Goal: Information Seeking & Learning: Learn about a topic

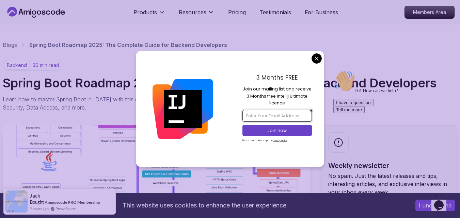
click at [286, 115] on input "email" at bounding box center [276, 116] width 69 height 12
type input "omer.ayagg@outlook.com"
click at [276, 131] on p "Join now" at bounding box center [277, 131] width 56 height 6
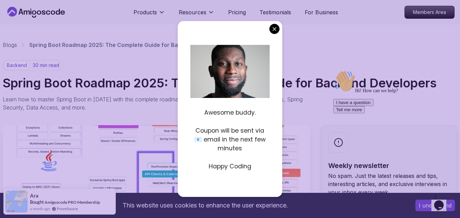
drag, startPoint x: 276, startPoint y: 26, endPoint x: 277, endPoint y: 30, distance: 4.4
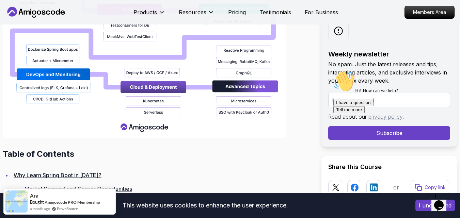
scroll to position [1205, 0]
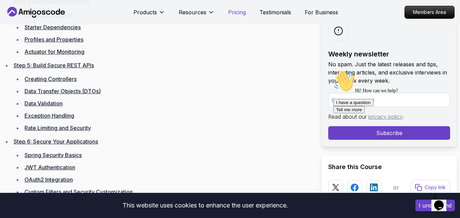
click at [233, 12] on p "Pricing" at bounding box center [237, 12] width 18 height 8
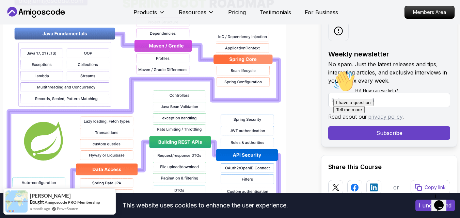
scroll to position [544, 0]
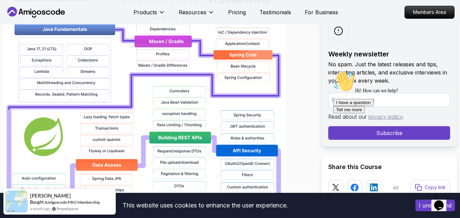
click at [134, 99] on img at bounding box center [144, 200] width 283 height 435
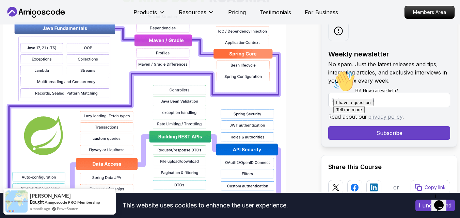
scroll to position [476, 0]
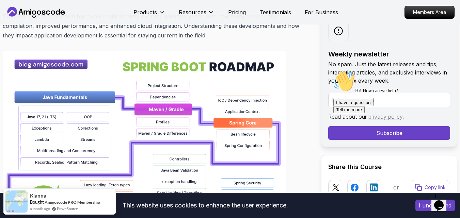
click at [424, 204] on button "I understand" at bounding box center [434, 206] width 39 height 12
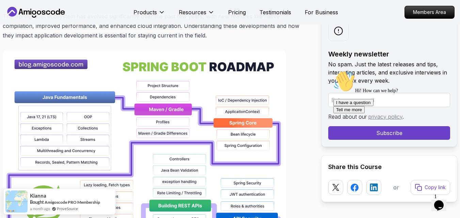
click at [440, 205] on icon "$i18n('chat', 'chat_widget')" at bounding box center [439, 205] width 10 height 10
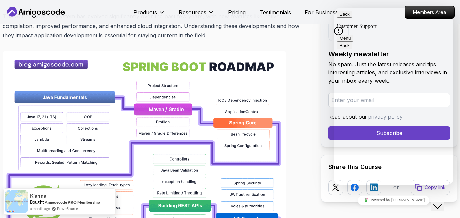
click at [347, 16] on button "Back" at bounding box center [344, 14] width 16 height 7
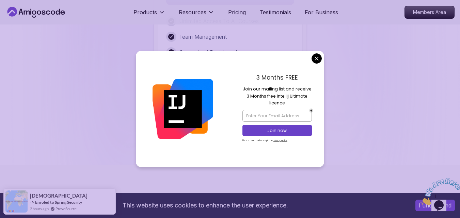
scroll to position [1446, 0]
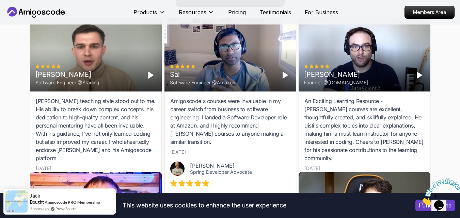
scroll to position [2242, 0]
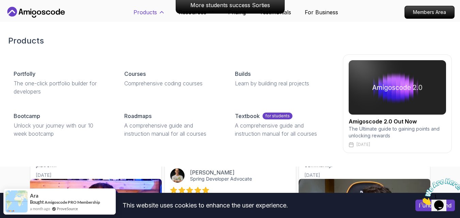
click at [156, 13] on p "Products" at bounding box center [144, 12] width 23 height 8
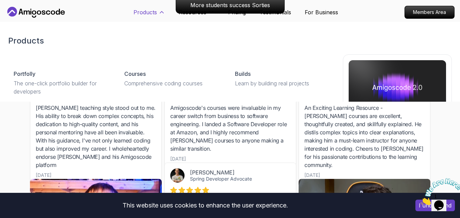
click at [156, 8] on p "Products" at bounding box center [144, 12] width 23 height 8
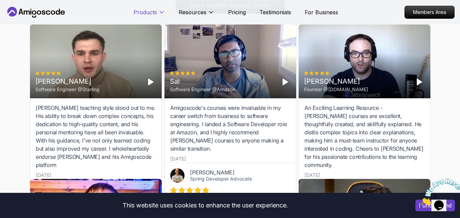
click at [156, 11] on p "Products" at bounding box center [144, 12] width 23 height 8
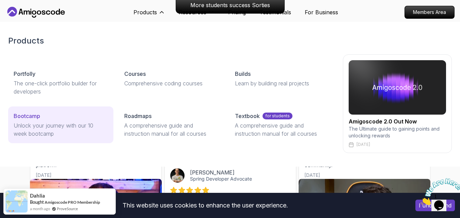
click at [83, 122] on p "Unlock your journey with our 10 week bootcamp" at bounding box center [61, 129] width 94 height 16
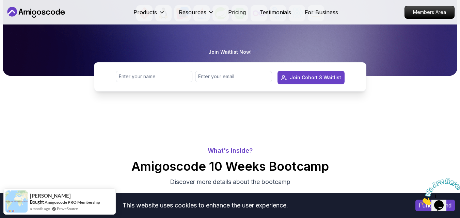
scroll to position [166, 0]
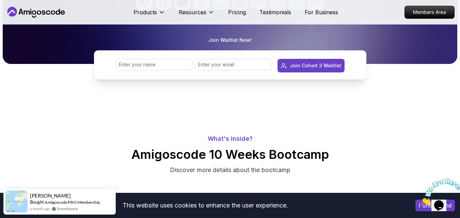
drag, startPoint x: 459, startPoint y: 25, endPoint x: 463, endPoint y: 17, distance: 8.7
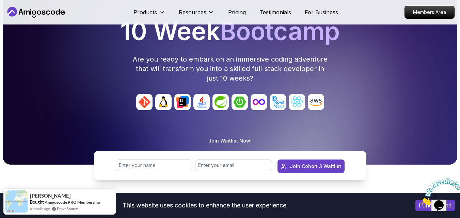
scroll to position [59, 0]
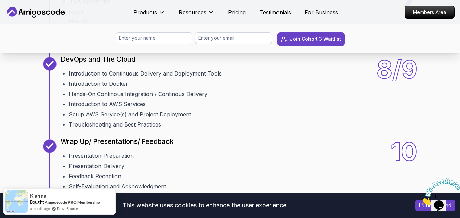
scroll to position [1046, 0]
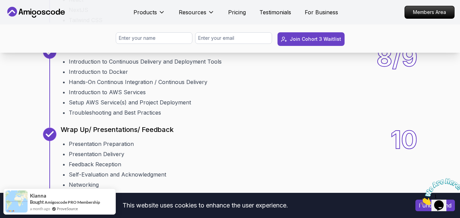
click at [318, 34] on div "7 Frontend Develoment JS & Typescript React NextJS Tailwind CSS Amigoscode Fron…" at bounding box center [230, 3] width 374 height 61
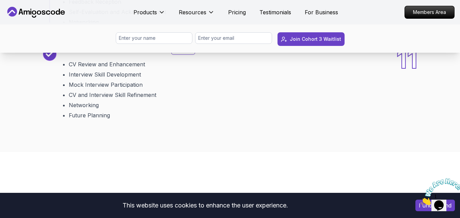
scroll to position [1284, 0]
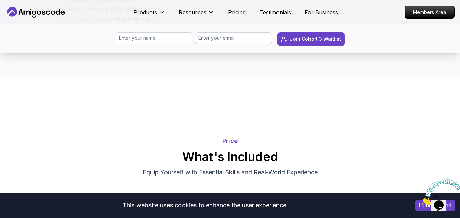
click at [195, 44] on div "11 CV Review and Mock Interviews Bonus CV Review and Enhancement Interview Skil…" at bounding box center [230, 8] width 374 height 72
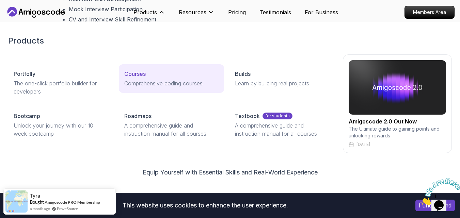
click at [165, 75] on div "Courses" at bounding box center [171, 74] width 94 height 8
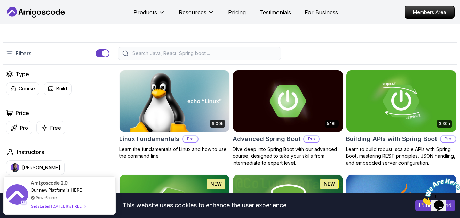
scroll to position [149, 0]
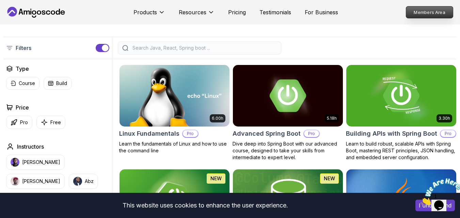
click at [427, 12] on p "Members Area" at bounding box center [429, 12] width 47 height 12
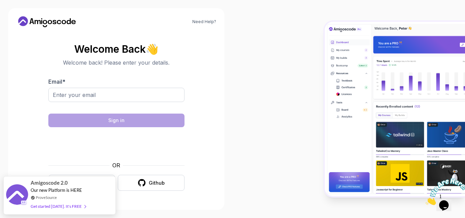
click at [415, 41] on img at bounding box center [394, 109] width 140 height 174
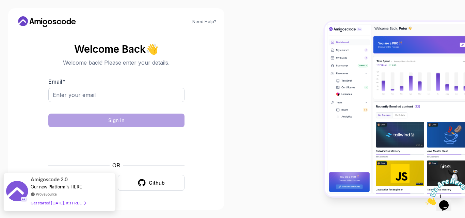
click at [70, 204] on div "Get started [DATE]. It's FREE" at bounding box center [58, 203] width 55 height 8
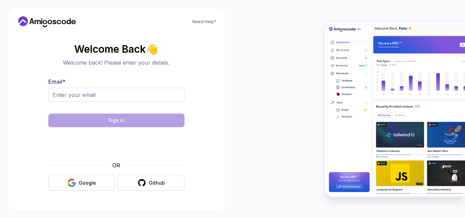
click at [208, 84] on section "Welcome Back 👋 Welcome back! Please enter your details. Email * Sign in OR Goog…" at bounding box center [116, 117] width 200 height 161
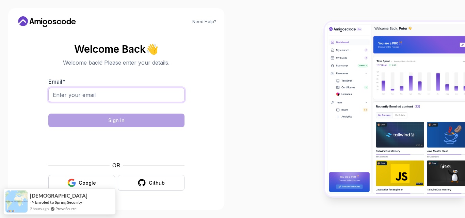
click at [128, 100] on input "Email *" at bounding box center [116, 95] width 136 height 14
type input "[EMAIL_ADDRESS][DOMAIN_NAME]"
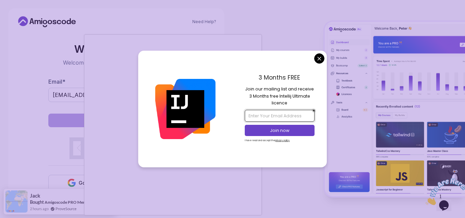
click at [274, 110] on input "email" at bounding box center [279, 116] width 69 height 12
drag, startPoint x: 274, startPoint y: 111, endPoint x: 279, endPoint y: 121, distance: 11.0
click at [274, 111] on input "email" at bounding box center [279, 116] width 69 height 12
type input "omer.ayagg@outlook.com"
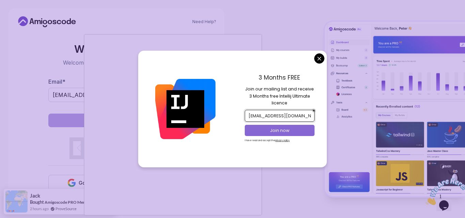
click at [281, 129] on p "Join now" at bounding box center [279, 131] width 56 height 6
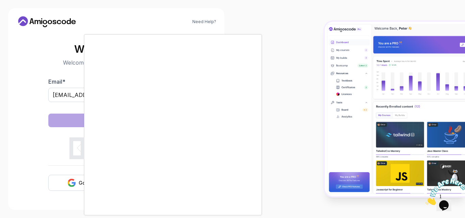
click at [277, 27] on body "Need Help? Welcome Back 👋 Welcome back! Please enter your details. Email * omer…" at bounding box center [232, 109] width 465 height 218
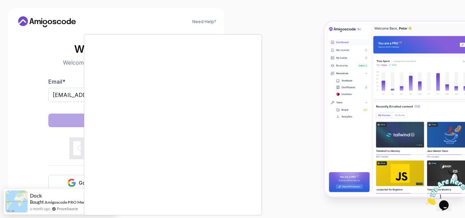
click at [312, 117] on div at bounding box center [232, 109] width 465 height 218
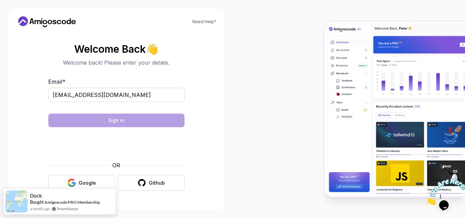
click at [247, 36] on div at bounding box center [348, 109] width 232 height 218
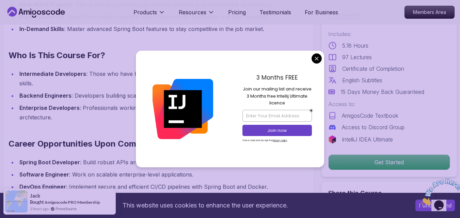
scroll to position [677, 0]
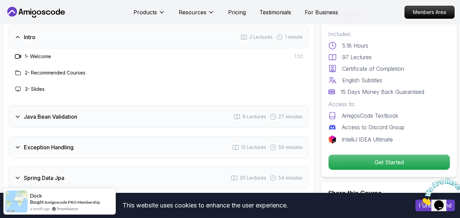
scroll to position [1017, 0]
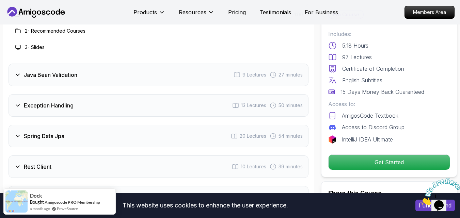
click at [72, 71] on div "Java Bean Validation 9 Lectures 27 minutes" at bounding box center [159, 75] width 300 height 22
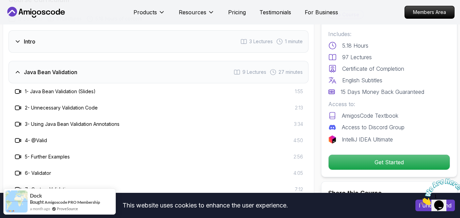
scroll to position [949, 0]
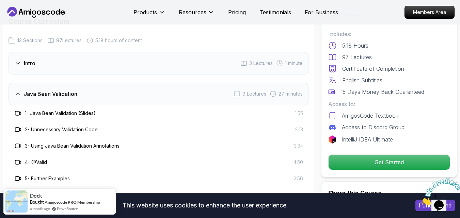
click at [50, 110] on h3 "1 - Java Bean Validation (Slides)" at bounding box center [60, 113] width 71 height 7
click at [17, 110] on icon at bounding box center [18, 113] width 7 height 7
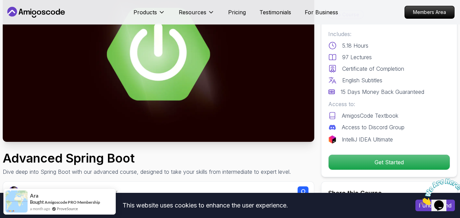
scroll to position [68, 0]
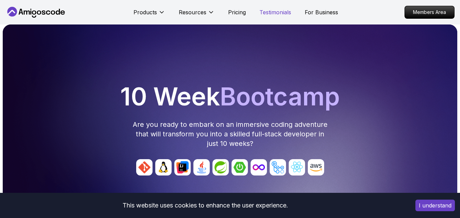
click at [267, 16] on p "Testimonials" at bounding box center [275, 12] width 32 height 8
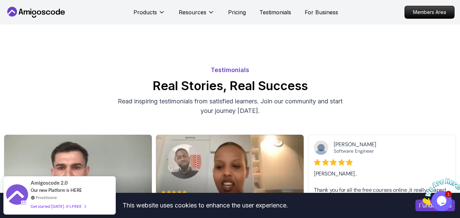
scroll to position [136, 0]
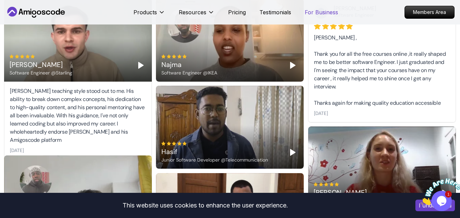
click at [319, 12] on p "For Business" at bounding box center [320, 12] width 33 height 8
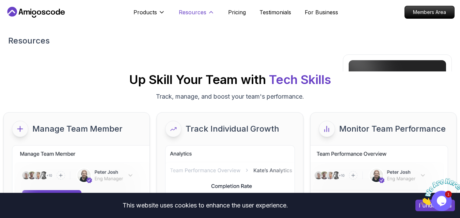
click at [198, 10] on p "Resources" at bounding box center [193, 12] width 28 height 8
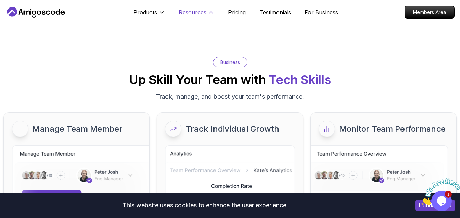
click at [190, 13] on p "Resources" at bounding box center [193, 12] width 28 height 8
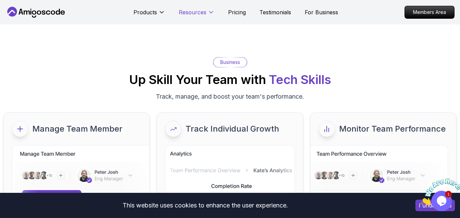
click at [191, 15] on p "Resources" at bounding box center [193, 12] width 28 height 8
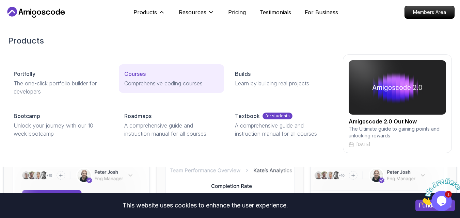
click at [138, 83] on p "Comprehensive coding courses" at bounding box center [171, 83] width 94 height 8
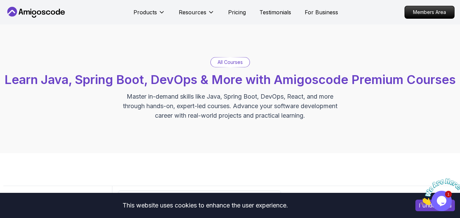
scroll to position [1026, 0]
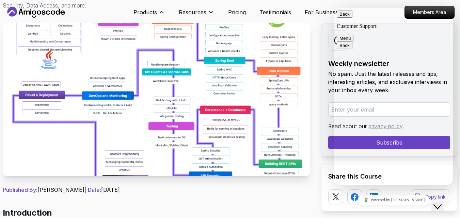
click at [159, 7] on div "Products Products Portfolly The one-click portfolio builder for developers Cour…" at bounding box center [149, 12] width 32 height 14
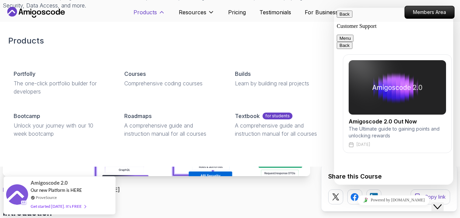
click at [157, 10] on button "Products" at bounding box center [149, 15] width 32 height 14
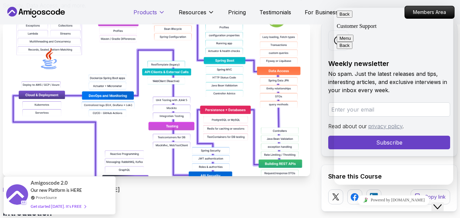
click at [156, 12] on p "Products" at bounding box center [144, 12] width 23 height 8
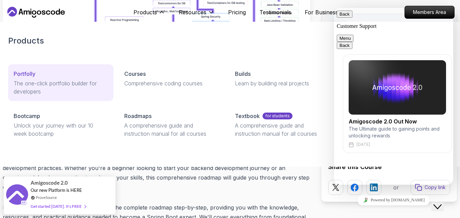
scroll to position [238, 0]
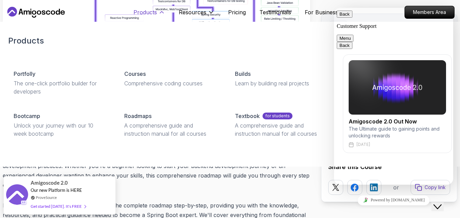
click at [157, 10] on button "Products" at bounding box center [149, 15] width 32 height 14
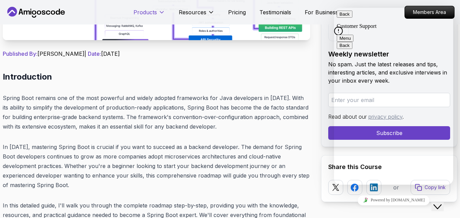
click at [148, 11] on p "Products" at bounding box center [144, 12] width 23 height 8
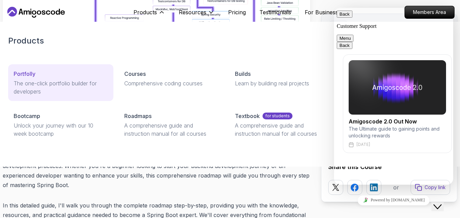
click at [88, 81] on p "The one-click portfolio builder for developers" at bounding box center [61, 87] width 94 height 16
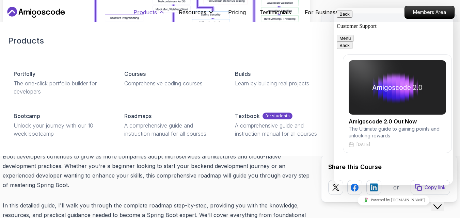
click at [160, 15] on icon at bounding box center [161, 12] width 7 height 7
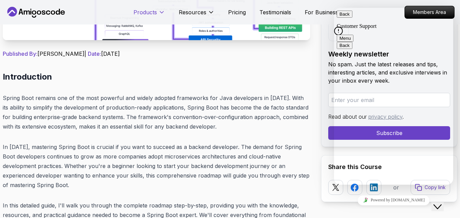
click at [160, 14] on icon at bounding box center [161, 12] width 7 height 7
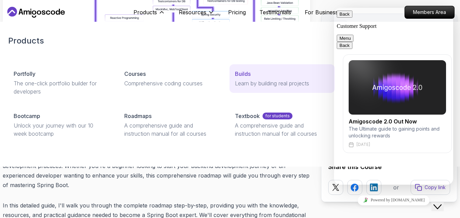
click at [246, 81] on p "Learn by building real projects" at bounding box center [282, 83] width 94 height 8
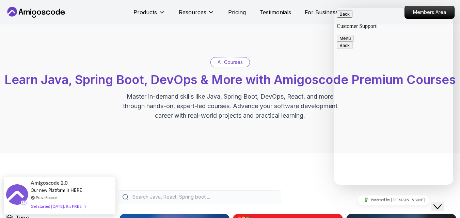
click at [438, 204] on icon "Close Chat This icon closes the chat window." at bounding box center [437, 207] width 8 height 8
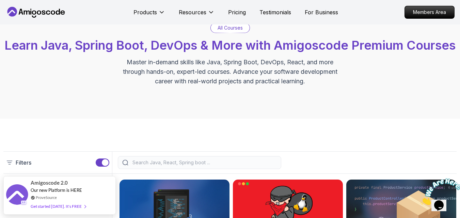
scroll to position [34, 0]
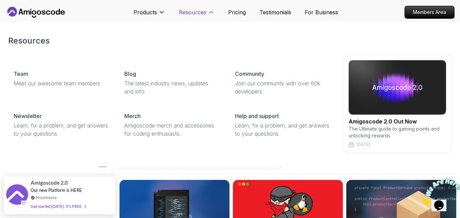
click at [190, 11] on p "Resources" at bounding box center [193, 12] width 28 height 8
click at [198, 14] on p "Resources" at bounding box center [193, 12] width 28 height 8
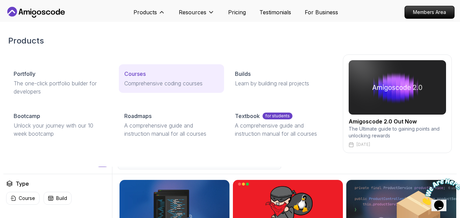
click at [153, 80] on p "Comprehensive coding courses" at bounding box center [171, 83] width 94 height 8
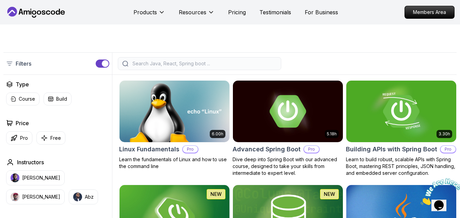
scroll to position [136, 0]
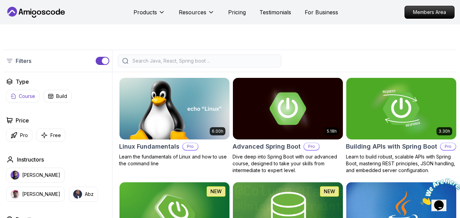
click at [22, 100] on p "Course" at bounding box center [27, 96] width 16 height 7
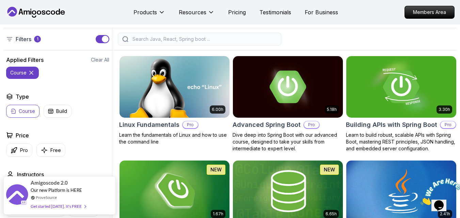
scroll to position [170, 0]
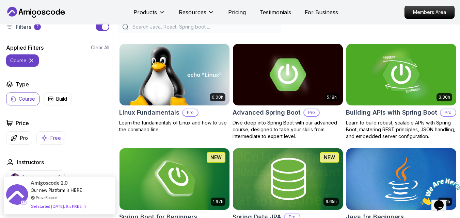
click at [52, 142] on p "Free" at bounding box center [55, 138] width 11 height 7
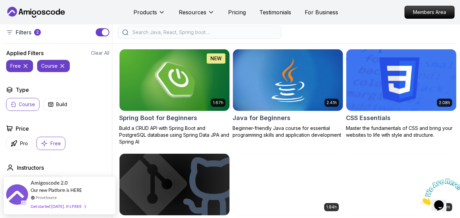
scroll to position [204, 0]
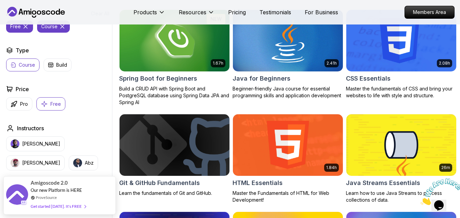
click at [24, 71] on button "Course" at bounding box center [22, 65] width 33 height 13
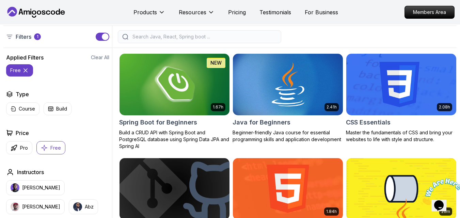
scroll to position [170, 0]
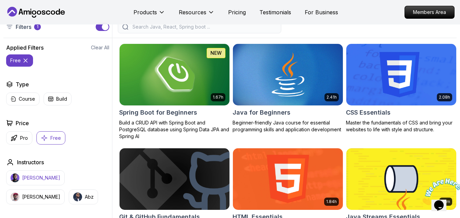
click at [48, 145] on button "Free" at bounding box center [50, 137] width 29 height 13
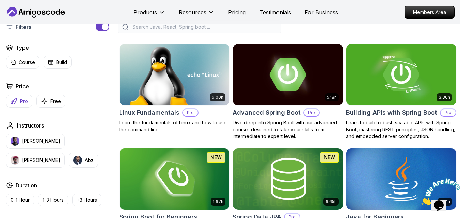
click at [25, 105] on p "Pro" at bounding box center [24, 101] width 8 height 7
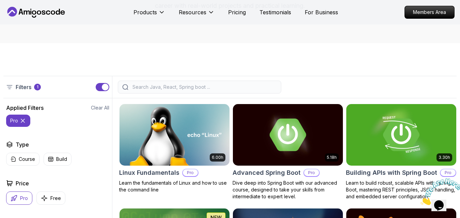
scroll to position [170, 0]
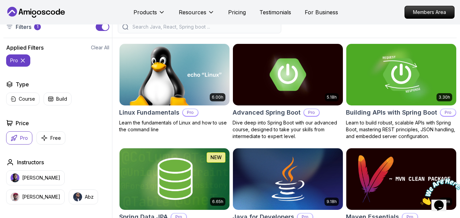
click at [22, 62] on icon at bounding box center [22, 60] width 3 height 3
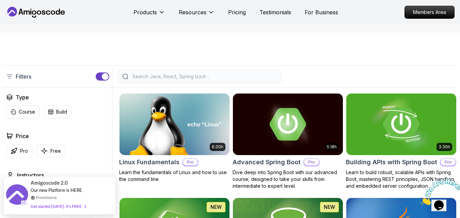
scroll to position [65, 0]
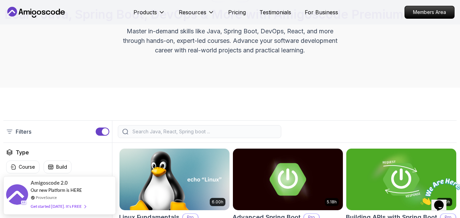
click at [103, 141] on div "Filters" at bounding box center [57, 132] width 109 height 22
click at [103, 136] on button "button" at bounding box center [103, 132] width 14 height 8
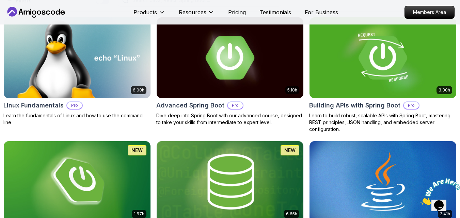
scroll to position [6, 0]
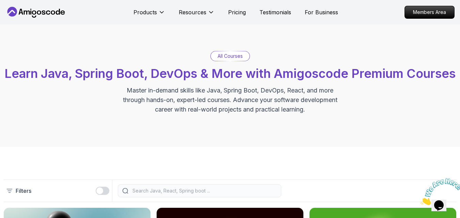
click at [99, 194] on div "button" at bounding box center [99, 190] width 7 height 7
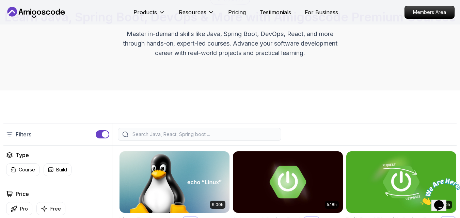
scroll to position [102, 0]
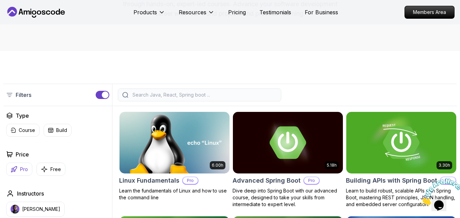
click at [24, 173] on p "Pro" at bounding box center [24, 169] width 8 height 7
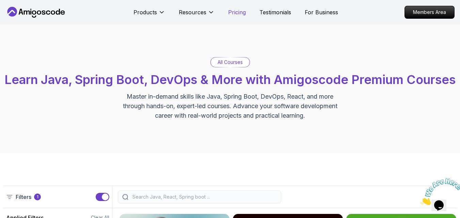
click at [237, 13] on p "Pricing" at bounding box center [237, 12] width 18 height 8
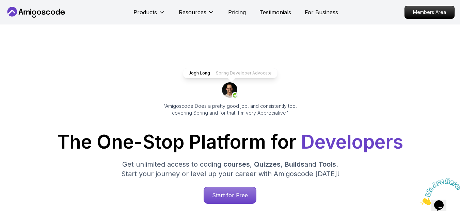
scroll to position [1445, 0]
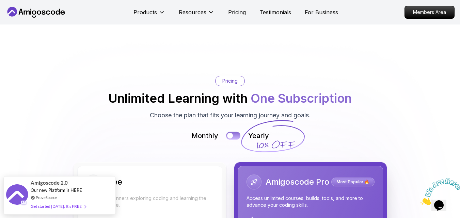
click at [235, 132] on button at bounding box center [233, 136] width 14 height 8
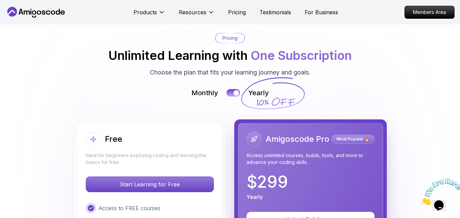
scroll to position [1426, 0]
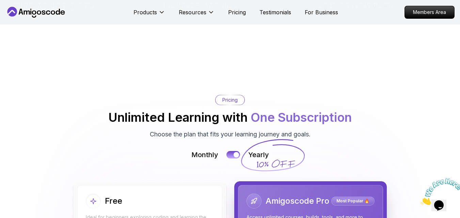
click at [232, 151] on button at bounding box center [233, 155] width 14 height 8
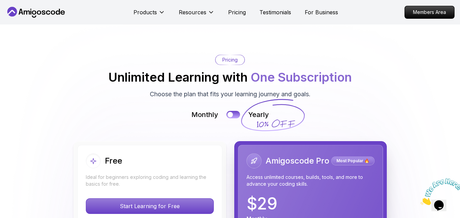
scroll to position [1412, 0]
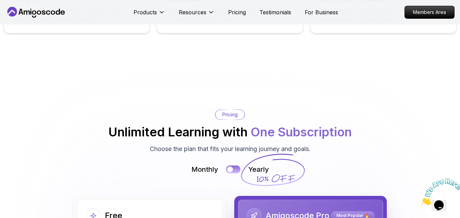
click at [236, 166] on button at bounding box center [233, 170] width 14 height 8
click at [229, 166] on button at bounding box center [233, 170] width 14 height 8
click at [237, 166] on button at bounding box center [233, 170] width 14 height 8
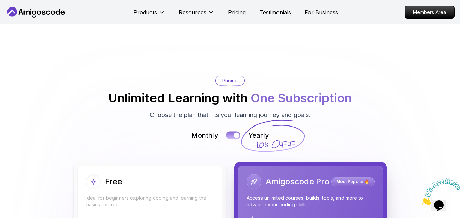
click at [236, 133] on div at bounding box center [236, 136] width 6 height 6
click at [236, 132] on button at bounding box center [233, 136] width 14 height 8
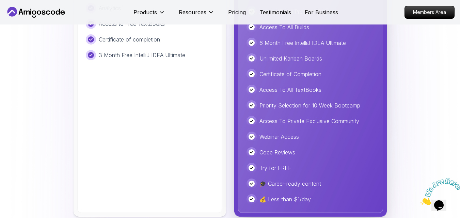
scroll to position [1726, 0]
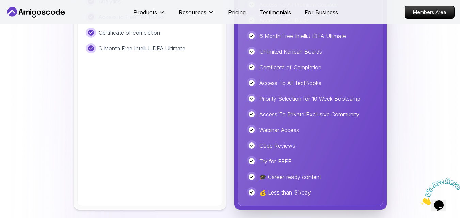
click at [453, 89] on div "Free Ideal for beginners exploring coding and learning the basics for free. Sta…" at bounding box center [229, 149] width 453 height 537
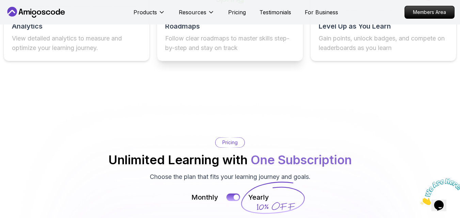
scroll to position [1250, 0]
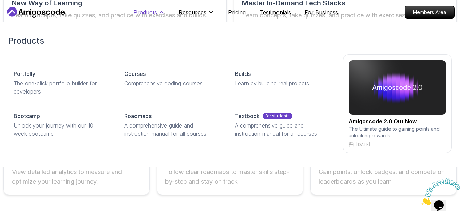
click at [144, 13] on p "Products" at bounding box center [144, 12] width 23 height 8
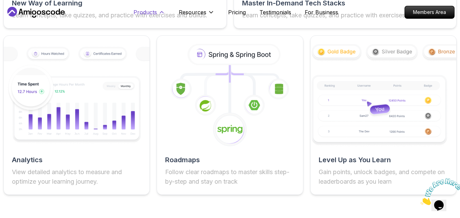
click at [156, 17] on button "Products" at bounding box center [149, 15] width 32 height 14
click at [148, 10] on p "Products" at bounding box center [144, 12] width 23 height 8
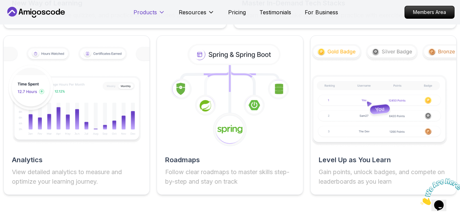
click at [148, 10] on p "Products" at bounding box center [144, 12] width 23 height 8
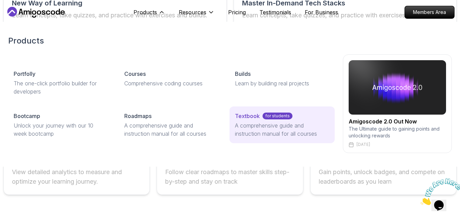
click at [267, 123] on p "A comprehensive guide and instruction manual for all courses" at bounding box center [282, 129] width 94 height 16
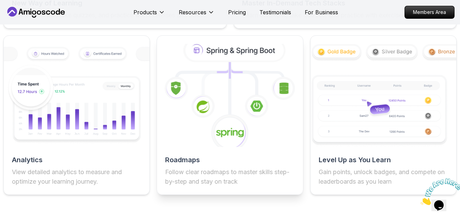
click at [239, 127] on image at bounding box center [230, 132] width 28 height 11
click at [237, 76] on icon at bounding box center [230, 96] width 160 height 114
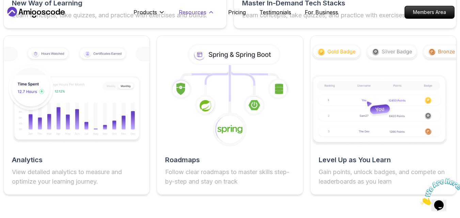
click at [193, 17] on button "Resources" at bounding box center [197, 15] width 36 height 14
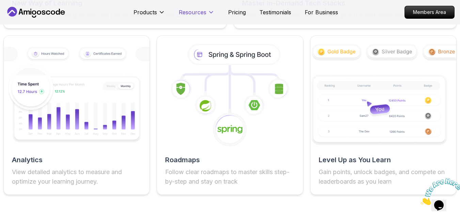
click at [196, 15] on p "Resources" at bounding box center [193, 12] width 28 height 8
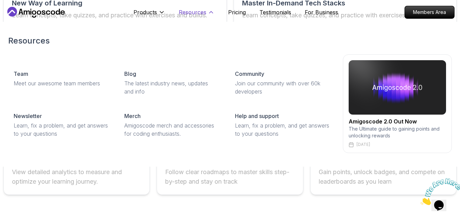
click at [196, 15] on p "Resources" at bounding box center [193, 12] width 28 height 8
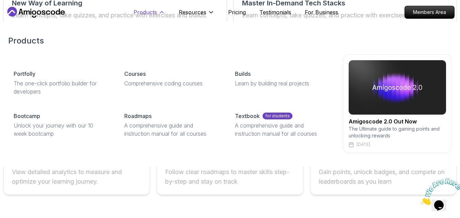
click at [153, 17] on button "Products" at bounding box center [149, 15] width 32 height 14
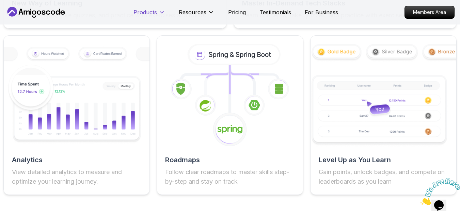
click at [153, 17] on button "Products" at bounding box center [149, 15] width 32 height 14
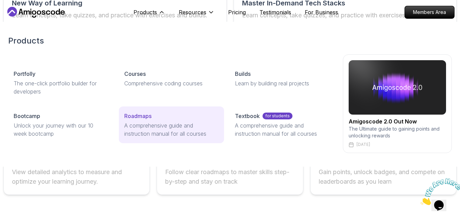
click at [150, 127] on p "A comprehensive guide and instruction manual for all courses" at bounding box center [171, 129] width 94 height 16
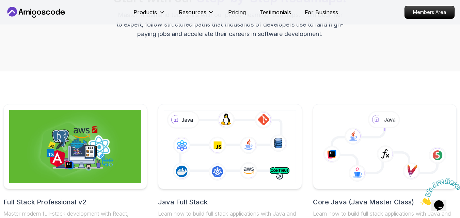
scroll to position [145, 0]
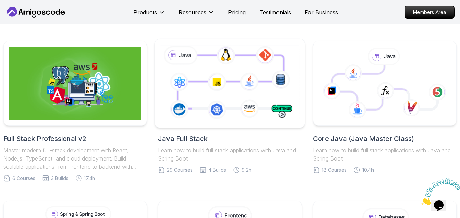
click at [237, 93] on icon at bounding box center [230, 83] width 142 height 79
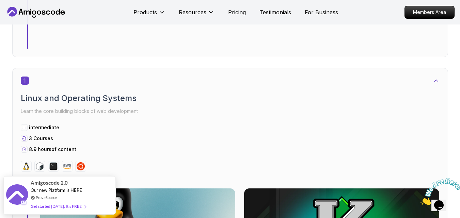
scroll to position [68, 0]
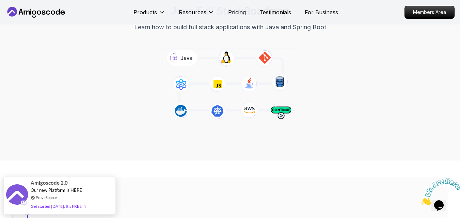
click at [256, 91] on icon at bounding box center [230, 85] width 138 height 77
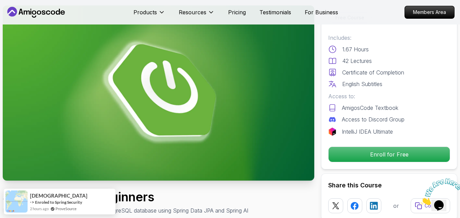
scroll to position [34, 0]
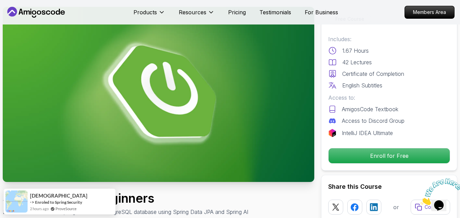
click at [167, 102] on img at bounding box center [158, 94] width 311 height 175
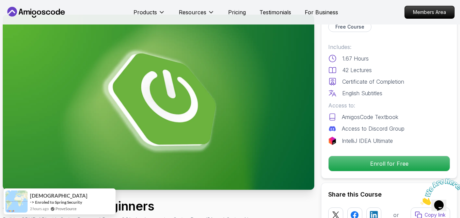
scroll to position [0, 0]
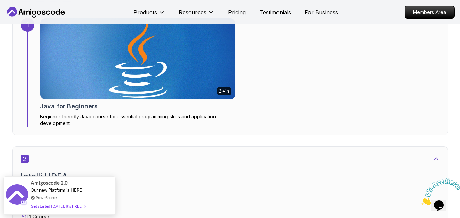
scroll to position [238, 0]
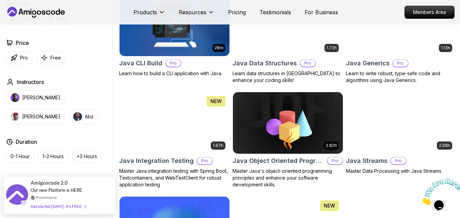
scroll to position [748, 0]
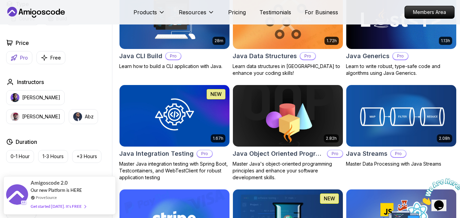
click at [14, 61] on icon "button" at bounding box center [14, 57] width 7 height 7
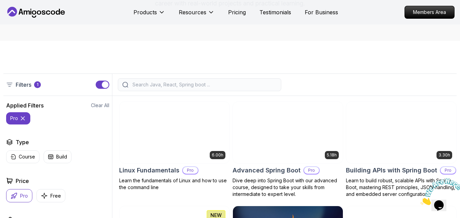
scroll to position [0, 0]
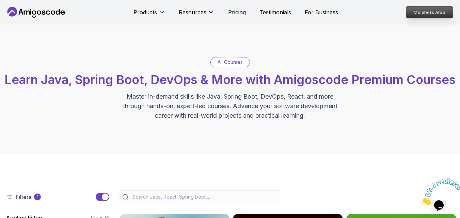
click at [418, 16] on p "Members Area" at bounding box center [429, 12] width 47 height 12
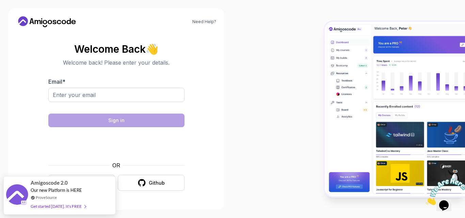
drag, startPoint x: 254, startPoint y: 85, endPoint x: 248, endPoint y: 86, distance: 6.5
click at [254, 87] on div at bounding box center [348, 109] width 232 height 218
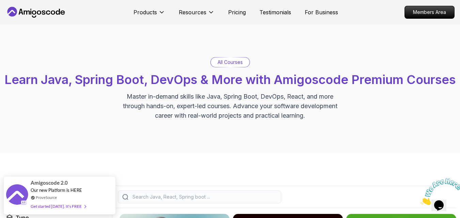
click at [222, 11] on div "Products Resources Resources Team Meet our awesome team members Blog The latest…" at bounding box center [235, 12] width 204 height 14
click at [241, 12] on p "Pricing" at bounding box center [237, 12] width 18 height 8
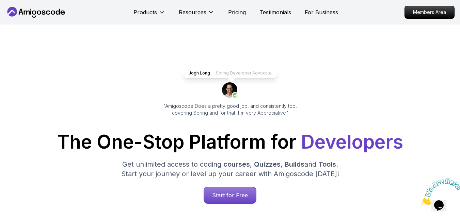
scroll to position [1451, 0]
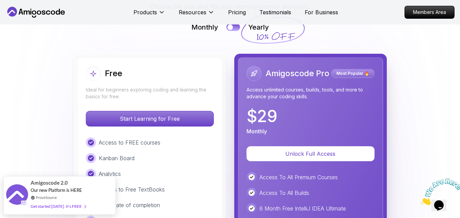
scroll to position [1553, 0]
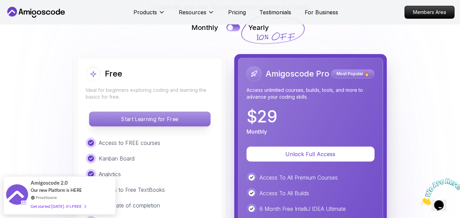
click at [155, 112] on p "Start Learning for Free" at bounding box center [149, 119] width 121 height 14
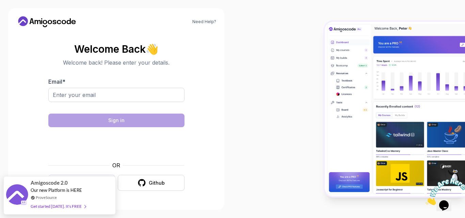
click at [247, 159] on div at bounding box center [348, 109] width 232 height 218
